Goal: Obtain resource: Download file/media

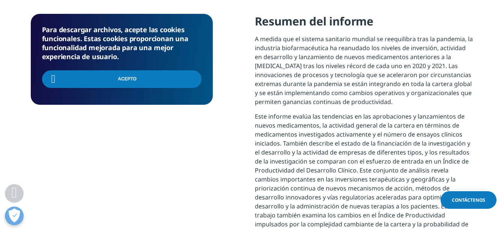
scroll to position [240, 442]
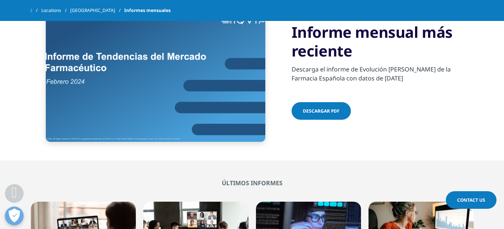
scroll to position [262, 0]
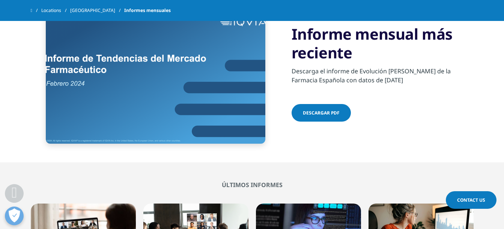
click at [328, 114] on span "Descargar pdf" at bounding box center [321, 113] width 37 height 6
drag, startPoint x: 343, startPoint y: 111, endPoint x: 329, endPoint y: 110, distance: 13.9
click at [329, 110] on span "Descargar pdf" at bounding box center [321, 113] width 37 height 6
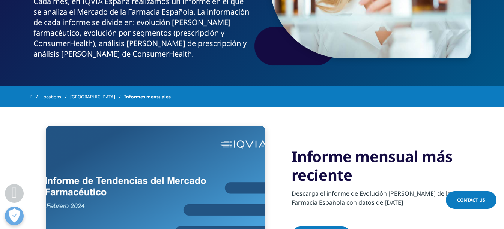
scroll to position [150, 0]
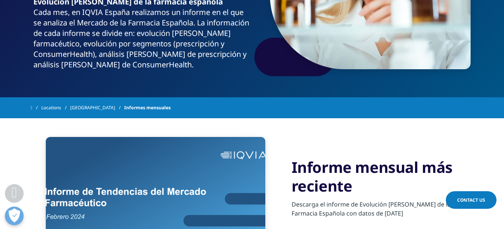
click at [195, 173] on img at bounding box center [155, 207] width 219 height 140
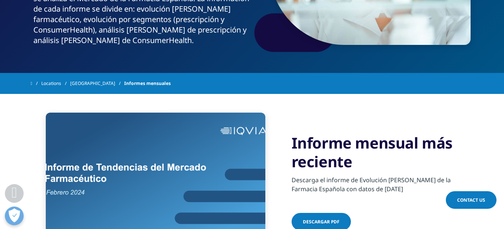
scroll to position [187, 0]
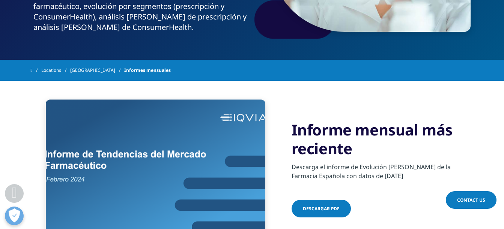
click at [320, 212] on span "Descargar pdf" at bounding box center [321, 209] width 37 height 6
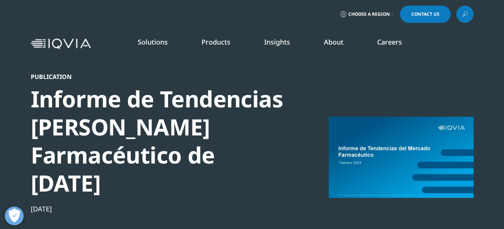
click at [388, 11] on link "Choose a Region" at bounding box center [366, 14] width 55 height 17
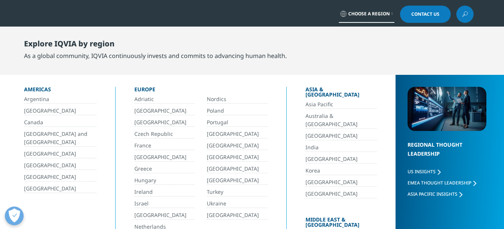
click at [42, 153] on link "[GEOGRAPHIC_DATA]" at bounding box center [60, 154] width 72 height 9
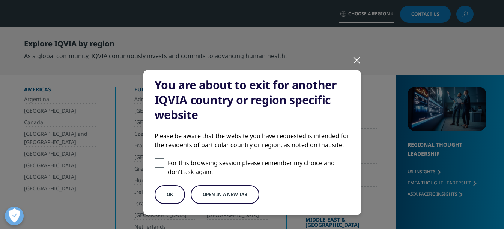
click at [155, 165] on span at bounding box center [158, 163] width 9 height 9
click at [155, 165] on input "For this browsing session please remember my choice and don't ask again." at bounding box center [158, 163] width 9 height 9
checkbox input "true"
click at [173, 198] on button "OK" at bounding box center [169, 195] width 30 height 19
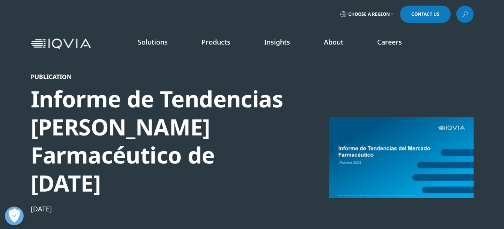
scroll to position [380, 442]
click at [354, 144] on div at bounding box center [400, 157] width 145 height 169
click at [139, 139] on div "Informe de Tendencias del Mercado Farmacéutico de febrero 2024" at bounding box center [159, 141] width 257 height 112
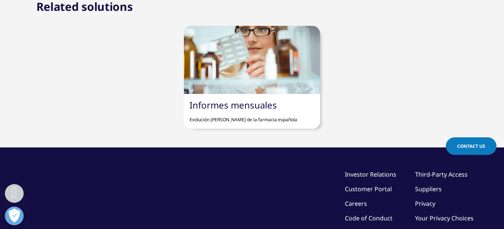
scroll to position [787, 0]
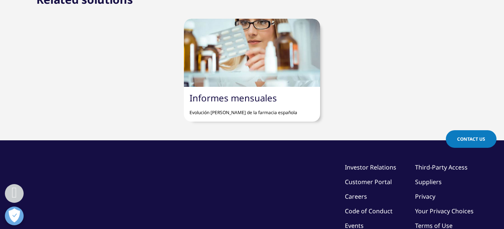
click at [257, 104] on link "Informes mensuales" at bounding box center [232, 98] width 87 height 12
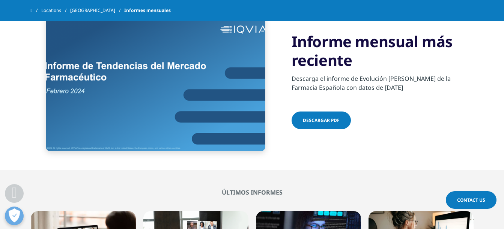
scroll to position [225, 0]
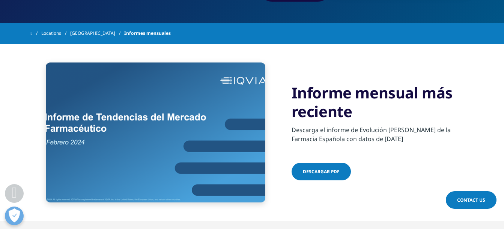
click at [346, 175] on link "Descargar pdf" at bounding box center [320, 172] width 59 height 18
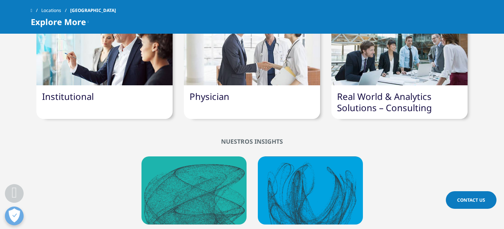
scroll to position [487, 0]
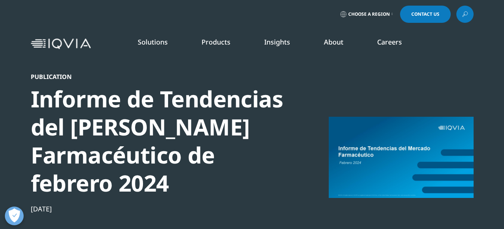
scroll to position [380, 442]
click at [391, 126] on div at bounding box center [400, 157] width 145 height 169
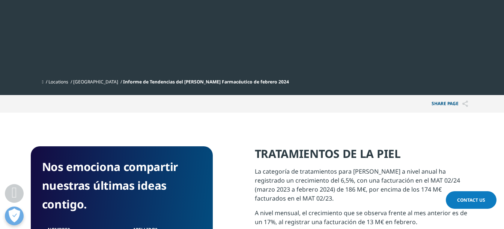
scroll to position [225, 0]
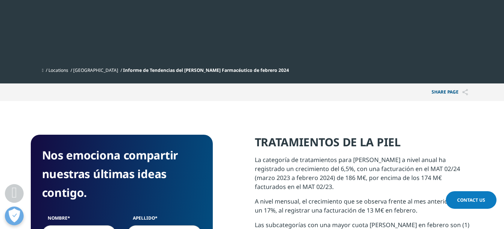
click at [439, 92] on p "Share PAGE" at bounding box center [450, 93] width 48 height 18
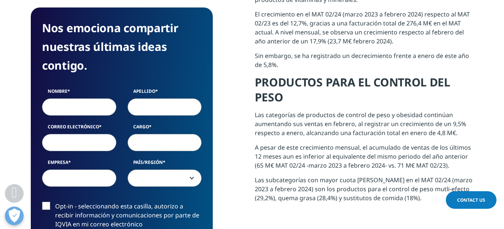
scroll to position [412, 0]
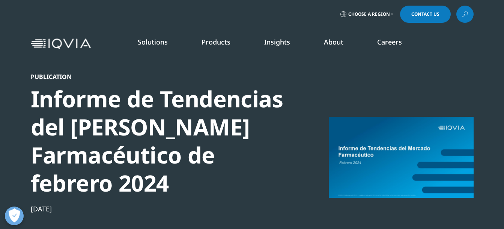
scroll to position [380, 442]
click at [416, 174] on div at bounding box center [400, 157] width 145 height 169
drag, startPoint x: 416, startPoint y: 169, endPoint x: 331, endPoint y: 157, distance: 85.6
click at [331, 157] on div at bounding box center [400, 157] width 145 height 169
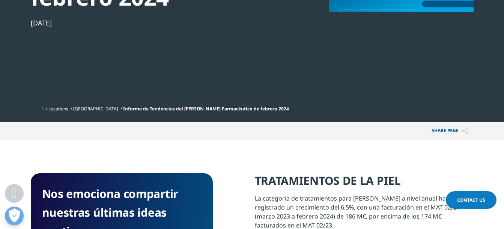
scroll to position [187, 0]
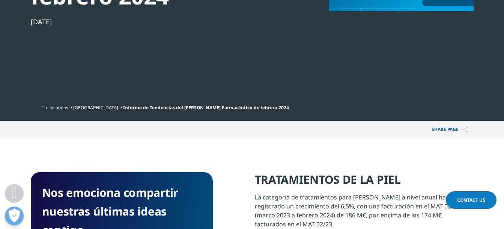
click at [165, 108] on span "Informe de Tendencias del [PERSON_NAME] Farmacéutico de febrero 2024" at bounding box center [206, 108] width 166 height 6
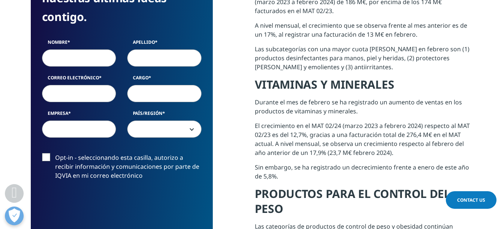
scroll to position [412, 0]
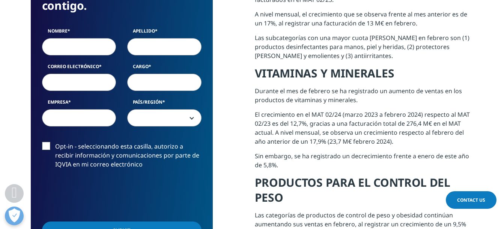
click at [468, 196] on link "Contact Us" at bounding box center [470, 201] width 51 height 18
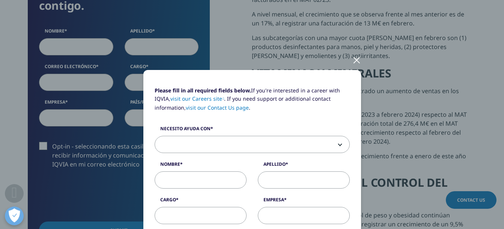
click at [353, 64] on div at bounding box center [356, 59] width 9 height 21
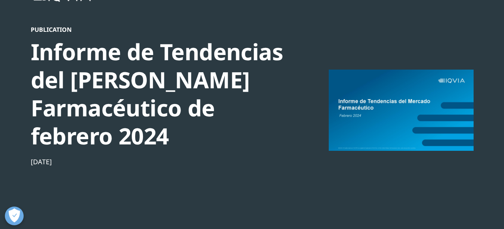
scroll to position [0, 0]
